Goal: Understand process/instructions: Learn how to perform a task or action

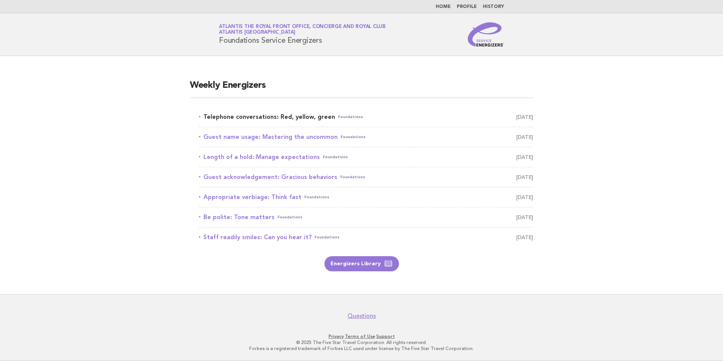
click at [286, 116] on link "Telephone conversations: Red, yellow, green Foundations [DATE]" at bounding box center [366, 117] width 334 height 11
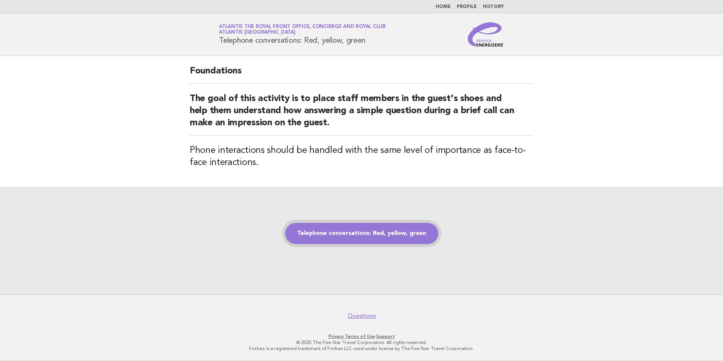
click at [362, 230] on link "Telephone conversations: Red, yellow, green" at bounding box center [361, 233] width 153 height 21
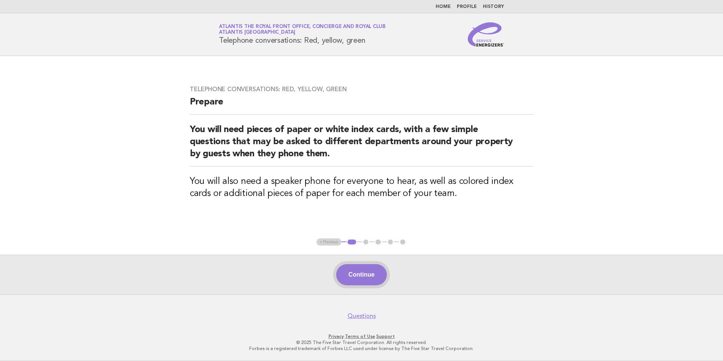
click at [357, 274] on button "Continue" at bounding box center [361, 274] width 50 height 21
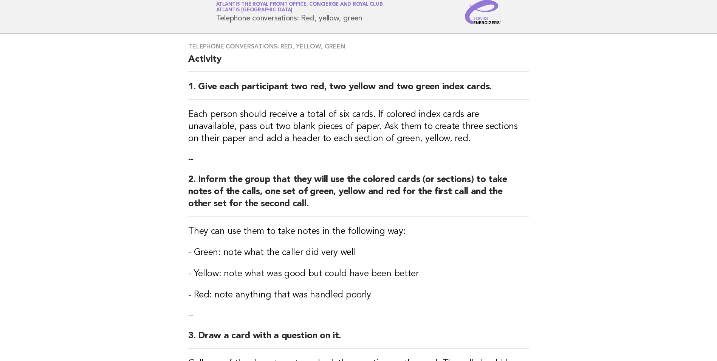
scroll to position [21, 0]
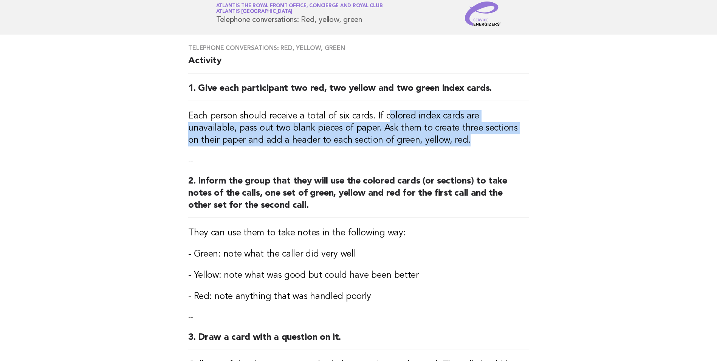
drag, startPoint x: 386, startPoint y: 115, endPoint x: 500, endPoint y: 139, distance: 116.2
click at [500, 139] on h3 "Each person should receive a total of six cards. If colored index cards are una…" at bounding box center [358, 128] width 341 height 36
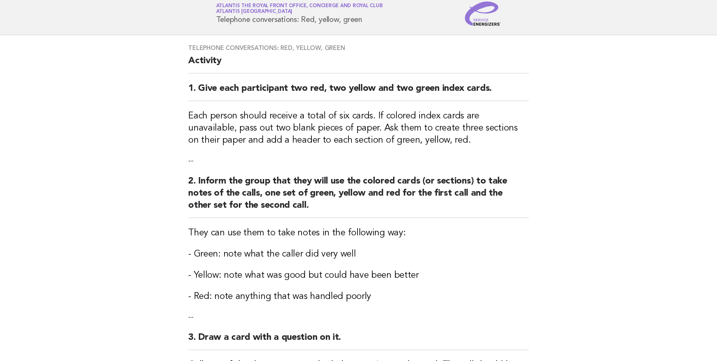
click at [154, 224] on main "Telephone conversations: Red, yellow, green Activity 1. Give each participant t…" at bounding box center [358, 335] width 717 height 600
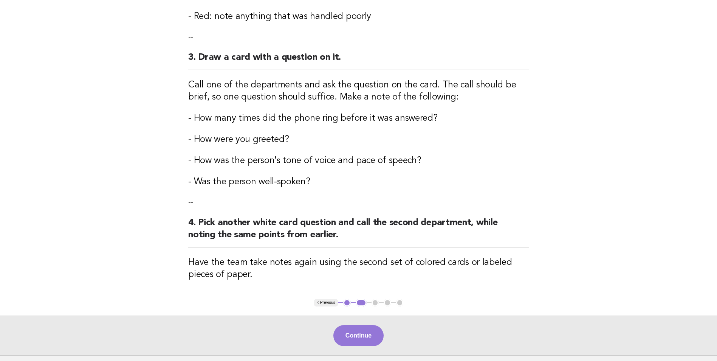
scroll to position [323, 0]
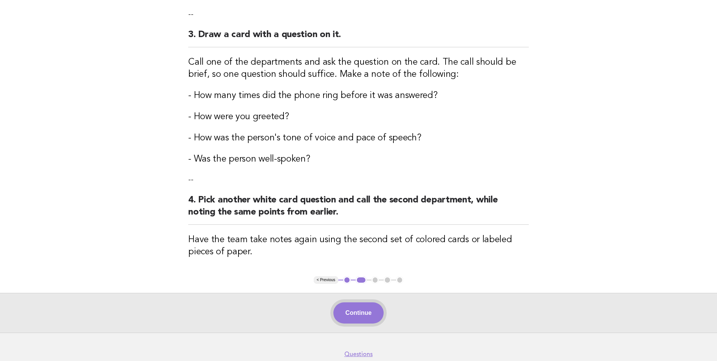
click at [345, 315] on button "Continue" at bounding box center [359, 312] width 50 height 21
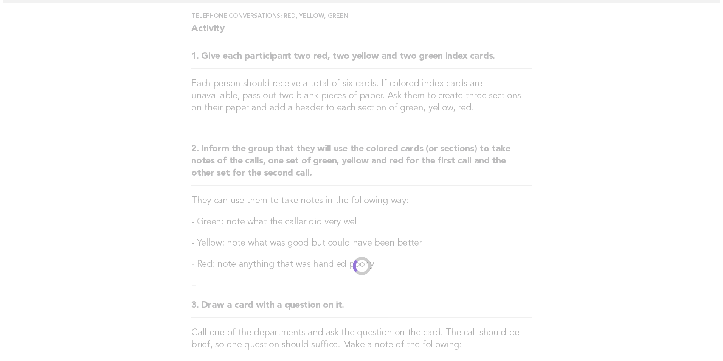
scroll to position [0, 0]
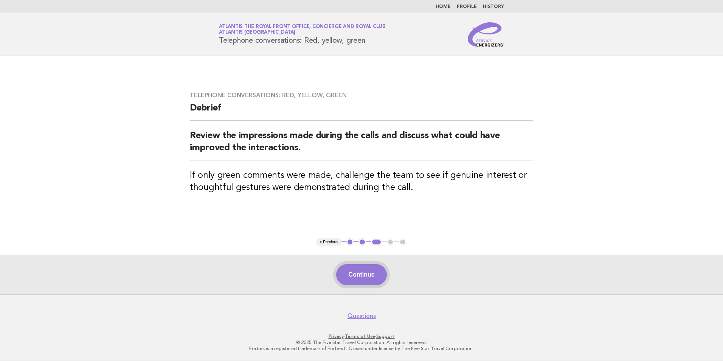
click at [357, 279] on button "Continue" at bounding box center [361, 274] width 50 height 21
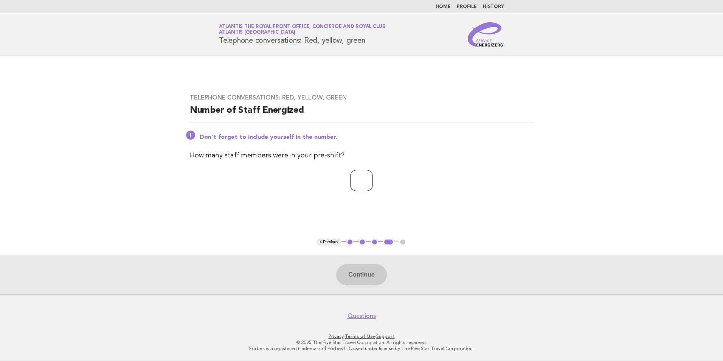
click at [352, 182] on input "number" at bounding box center [361, 180] width 23 height 21
type input "*"
drag, startPoint x: 265, startPoint y: 230, endPoint x: 336, endPoint y: 236, distance: 71.0
click at [265, 230] on main "Telephone conversations: Red, yellow, green Number of Staff Energized Don't for…" at bounding box center [361, 175] width 723 height 238
click at [365, 269] on button "Continue" at bounding box center [361, 274] width 50 height 21
